Goal: Task Accomplishment & Management: Manage account settings

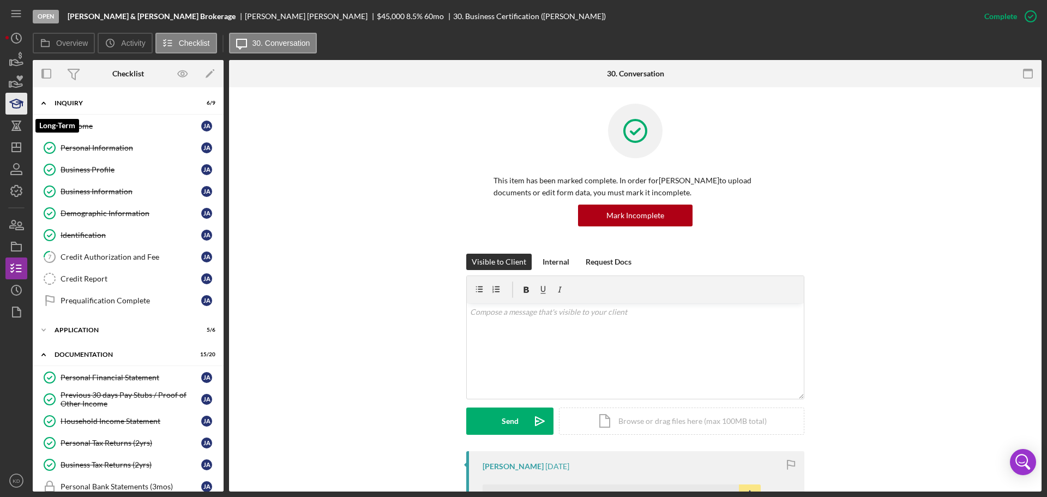
scroll to position [270, 0]
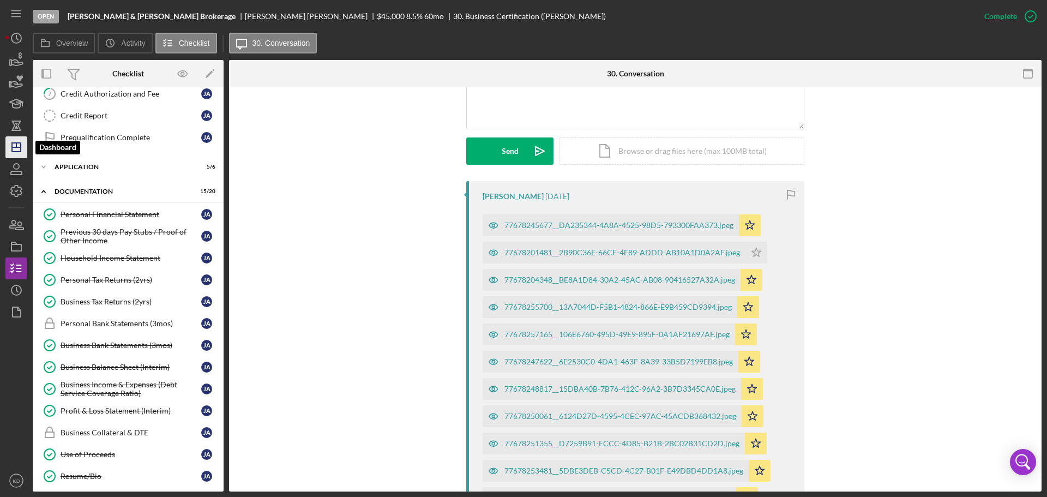
click at [11, 141] on icon "Icon/Dashboard" at bounding box center [16, 147] width 27 height 27
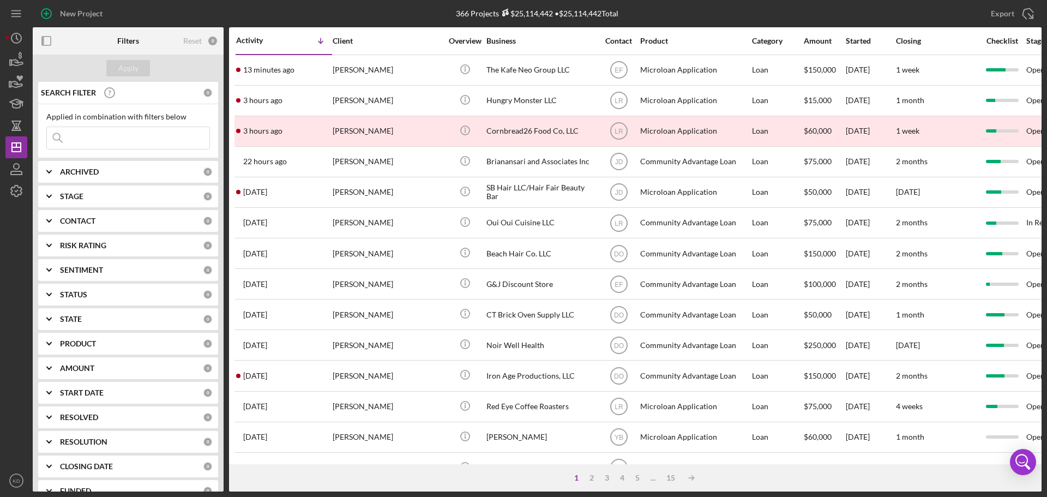
click at [575, 479] on div "1" at bounding box center [576, 477] width 15 height 9
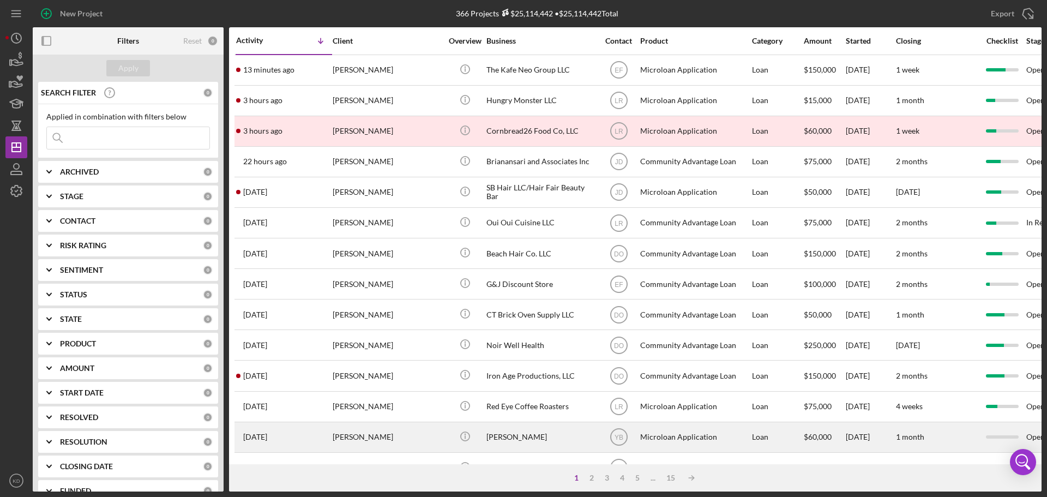
click at [338, 439] on div "[PERSON_NAME]" at bounding box center [387, 437] width 109 height 29
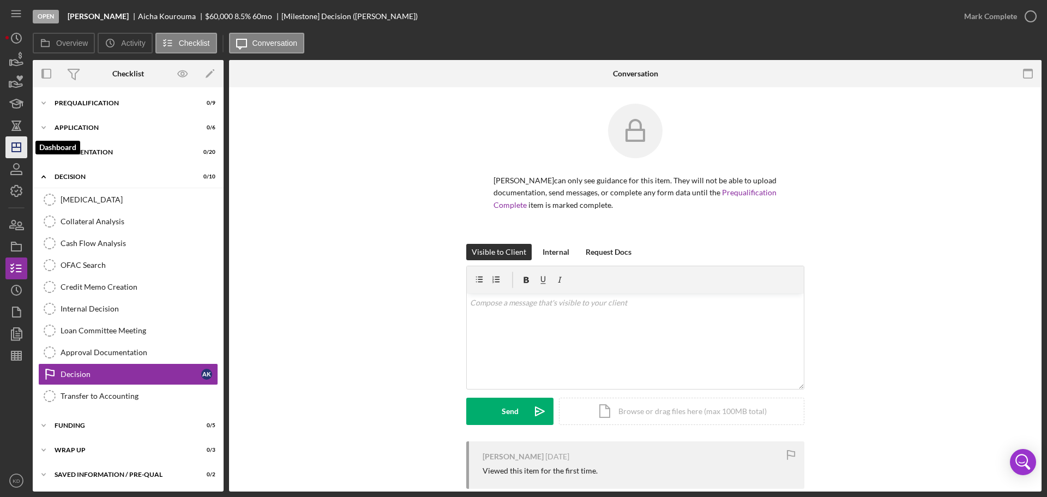
click at [17, 149] on icon "Icon/Dashboard" at bounding box center [16, 147] width 27 height 27
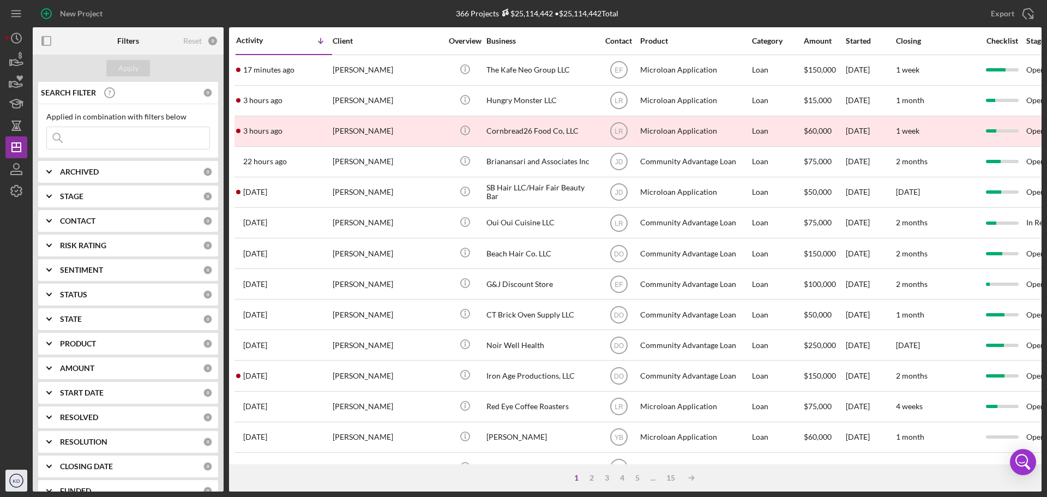
click at [15, 482] on text "KD" at bounding box center [16, 481] width 7 height 6
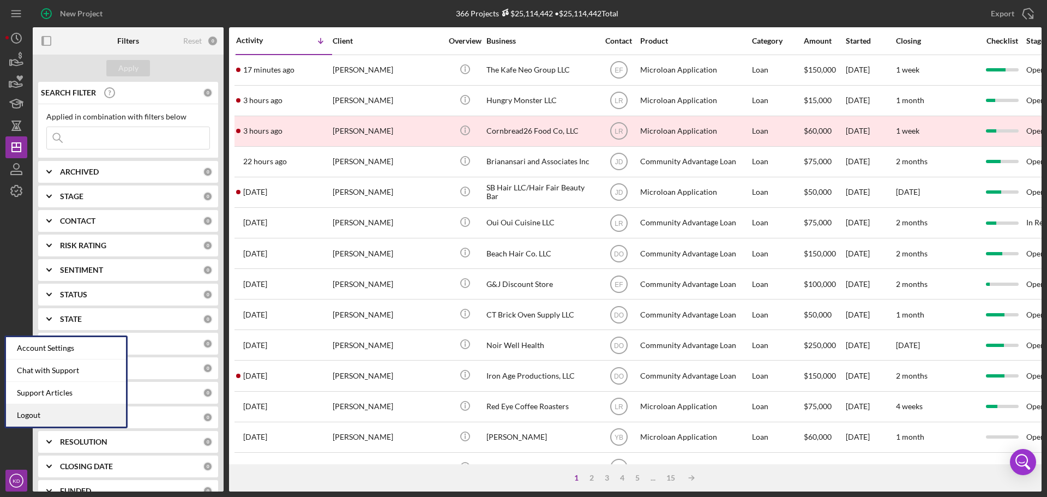
click at [31, 418] on link "Logout" at bounding box center [66, 415] width 120 height 22
